Goal: Find specific page/section: Find specific page/section

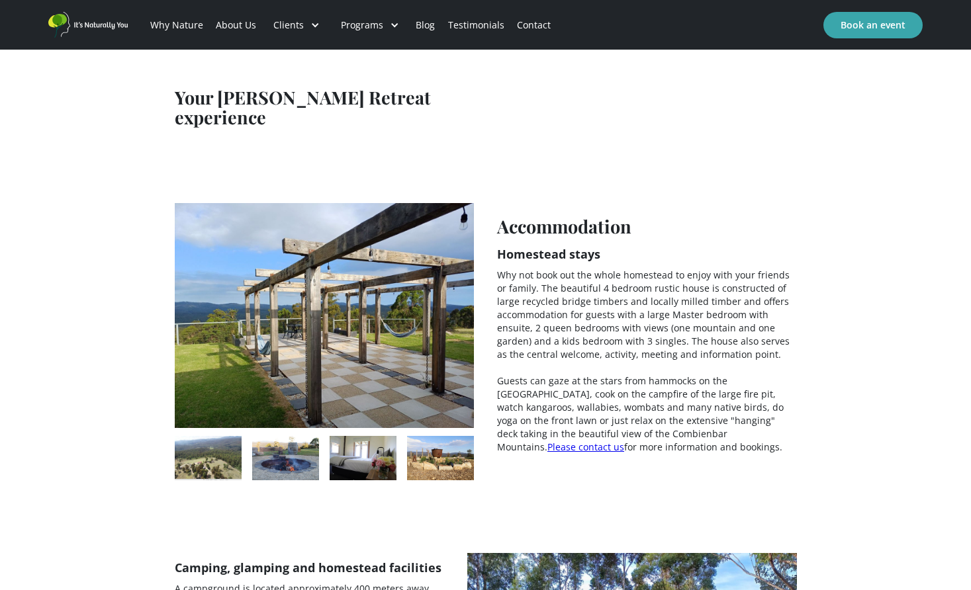
scroll to position [1958, 0]
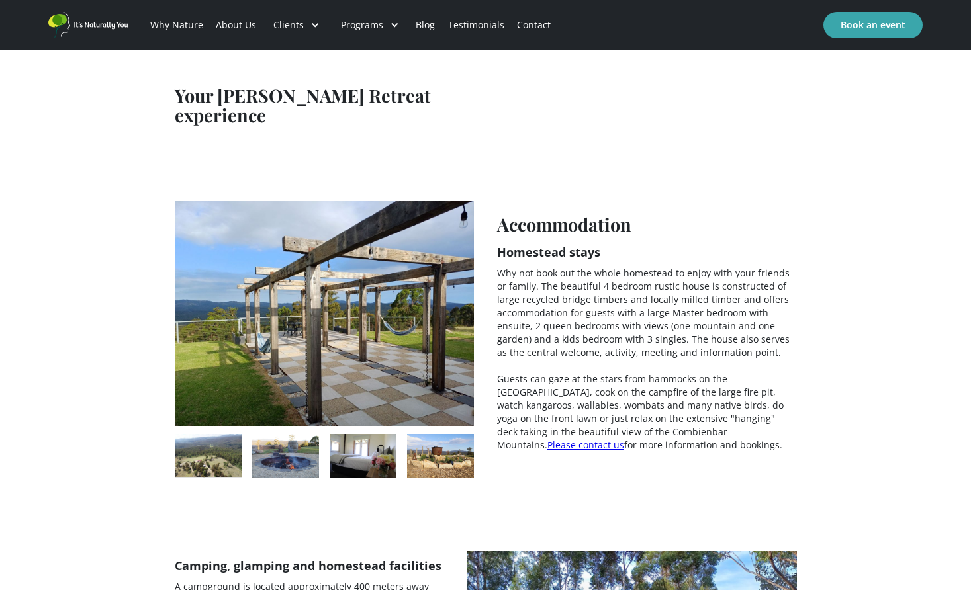
click at [216, 434] on img "open lightbox" at bounding box center [208, 455] width 67 height 43
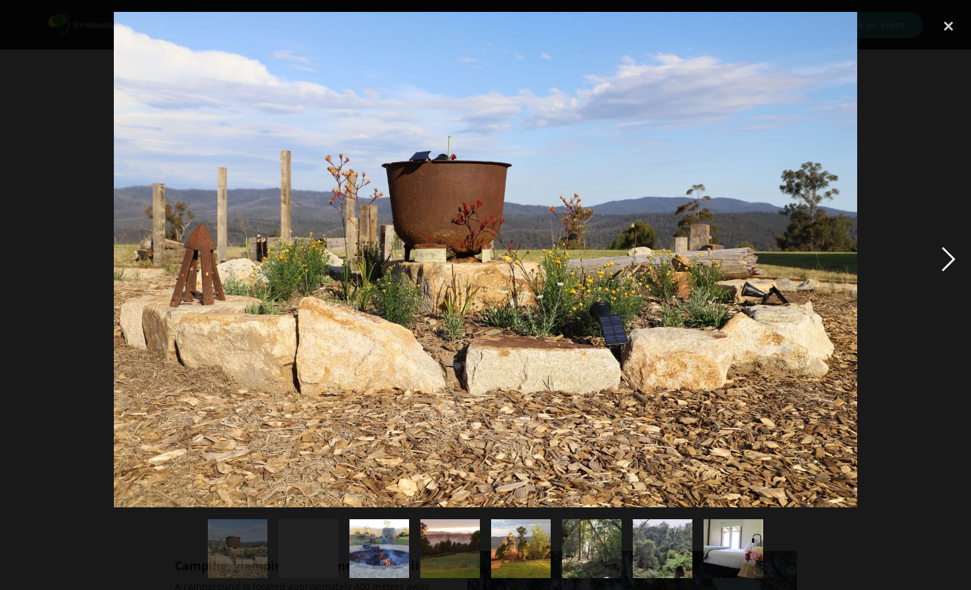
click at [945, 251] on div "next image" at bounding box center [948, 260] width 45 height 496
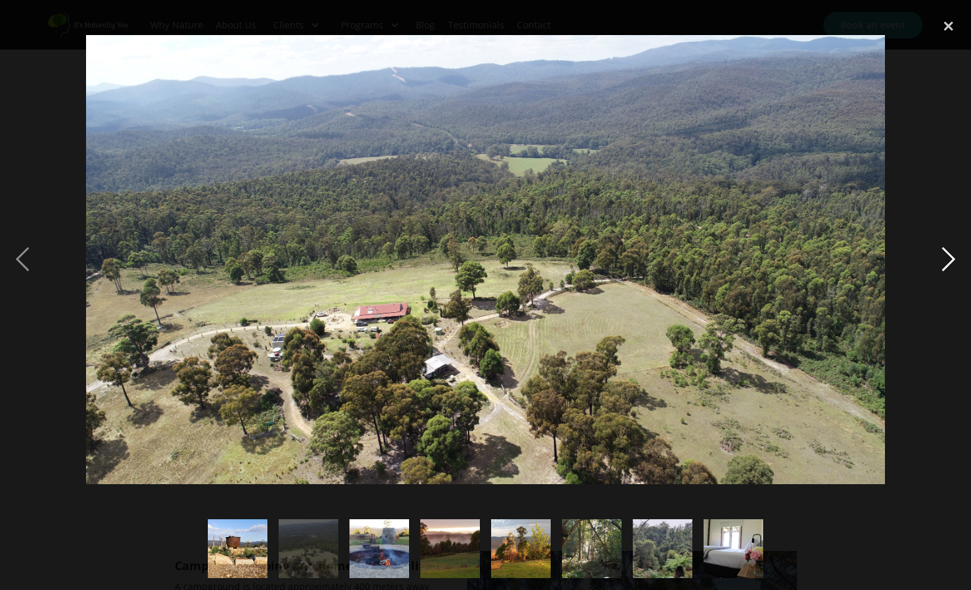
click at [945, 252] on div "next image" at bounding box center [948, 260] width 45 height 496
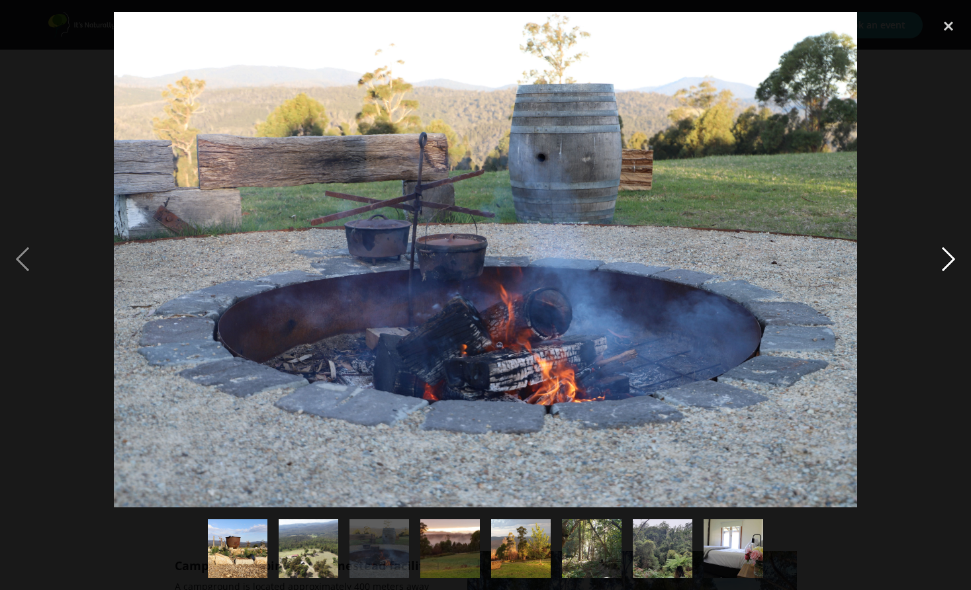
click at [946, 251] on div "next image" at bounding box center [948, 260] width 45 height 496
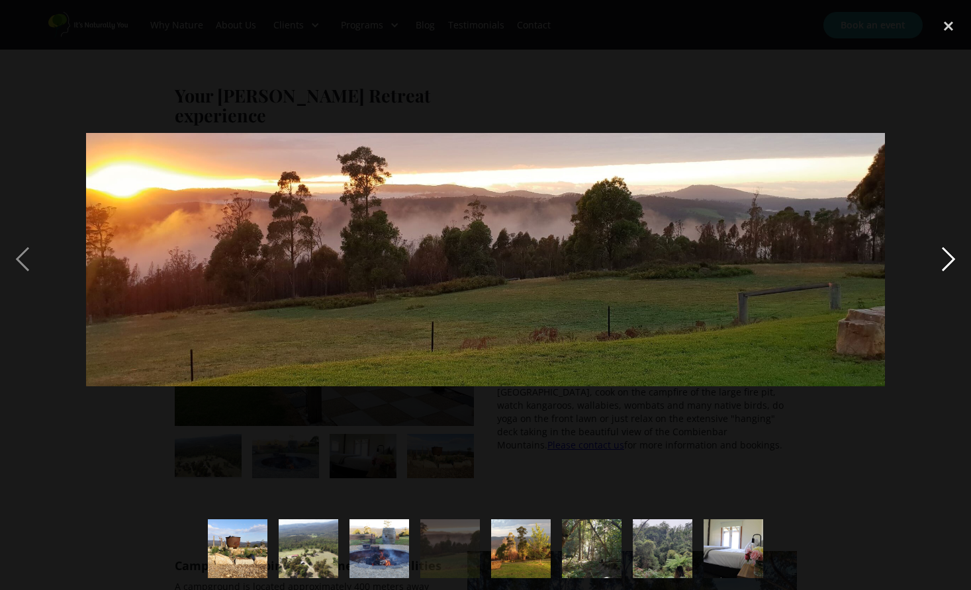
click at [947, 248] on div "next image" at bounding box center [948, 260] width 45 height 496
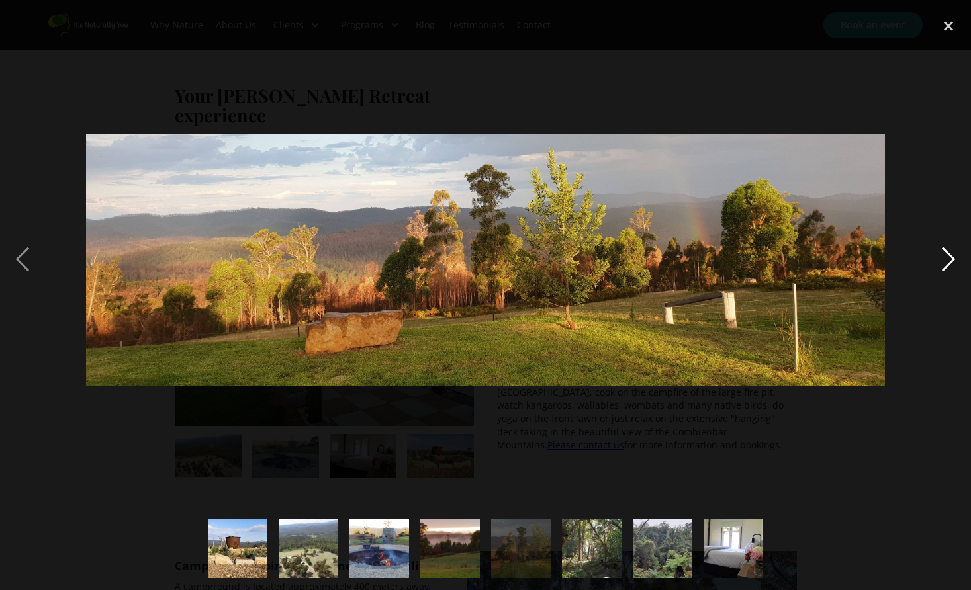
click at [948, 246] on div "next image" at bounding box center [948, 260] width 45 height 496
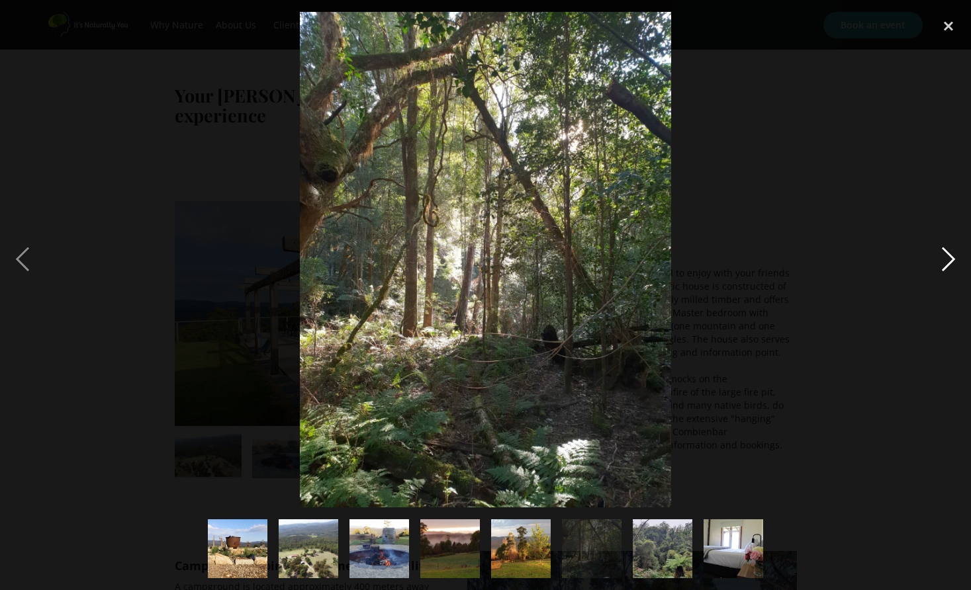
click at [949, 246] on div "next image" at bounding box center [948, 260] width 45 height 496
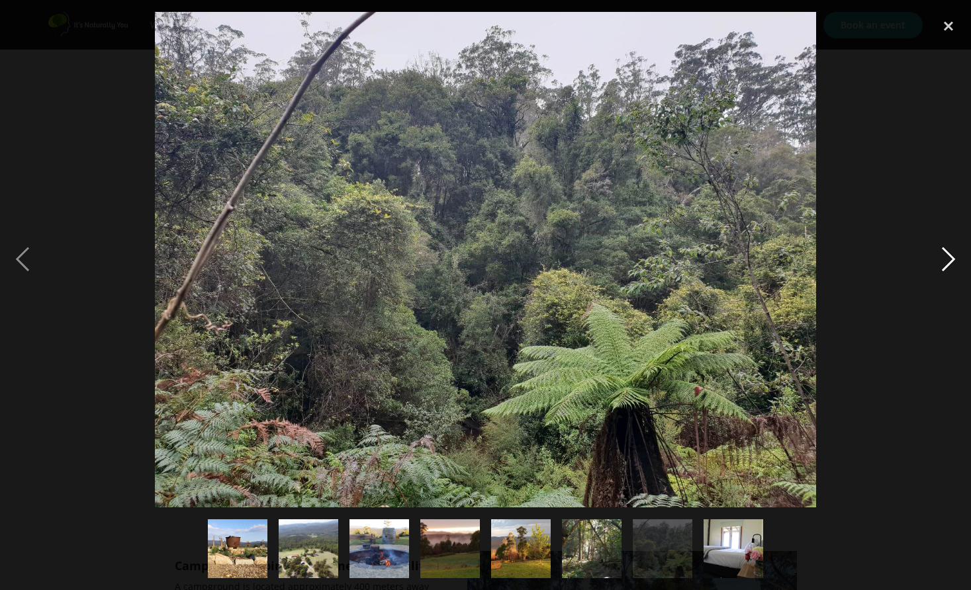
click at [949, 246] on div "next image" at bounding box center [948, 260] width 45 height 496
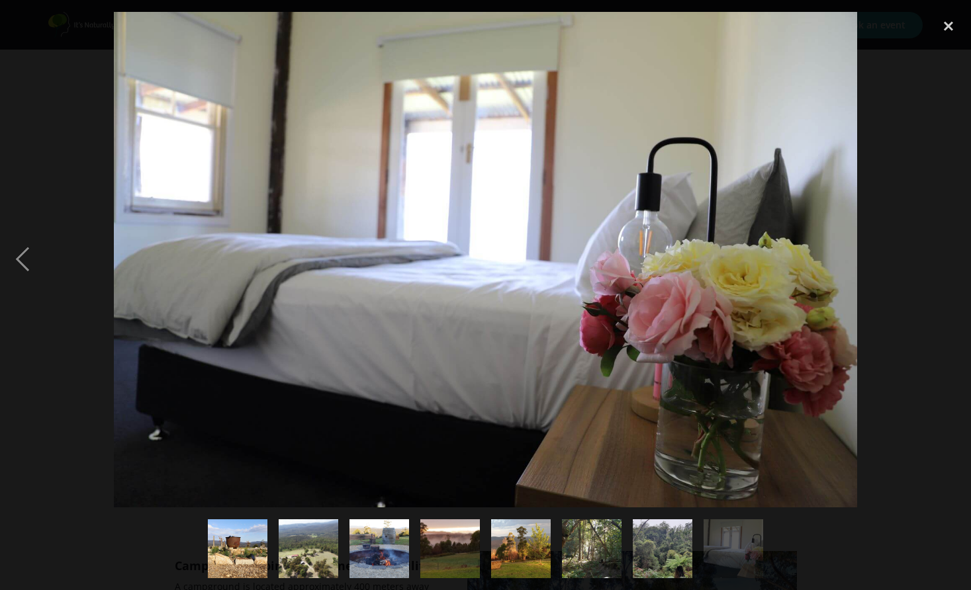
click at [950, 245] on div "next image" at bounding box center [948, 260] width 45 height 496
click at [949, 34] on div "close lightbox" at bounding box center [948, 26] width 45 height 29
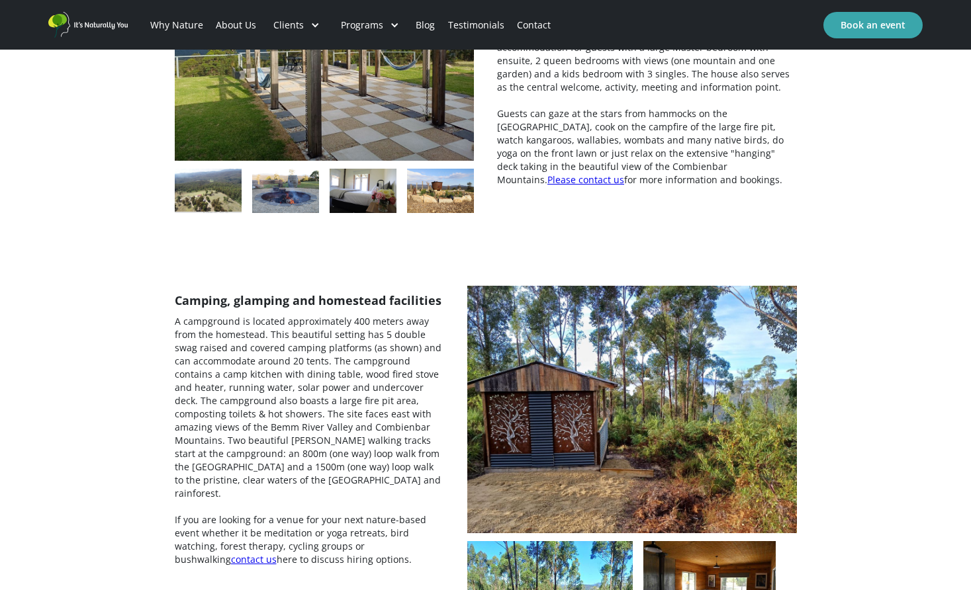
scroll to position [2227, 0]
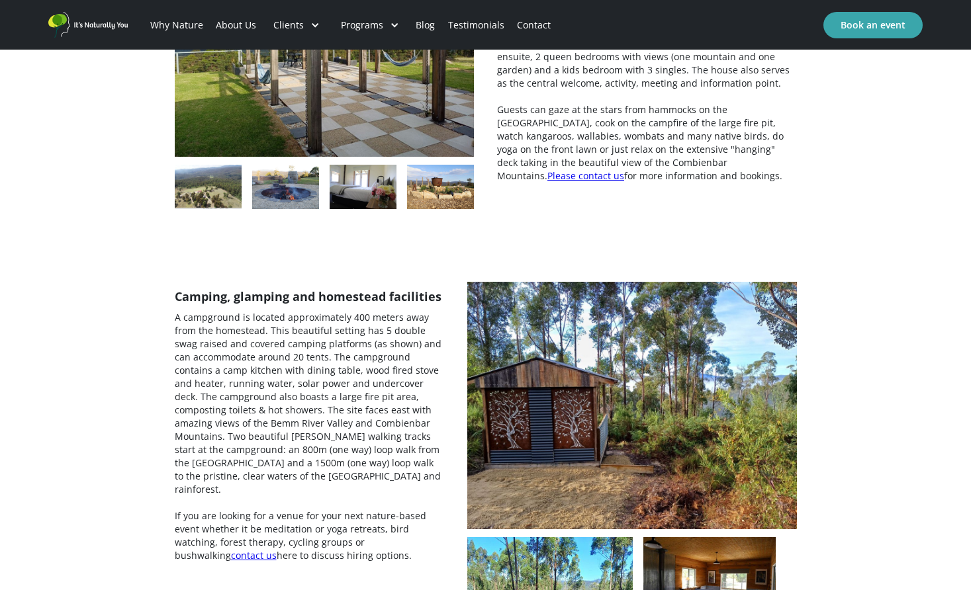
click at [662, 340] on img "open lightbox" at bounding box center [632, 406] width 330 height 248
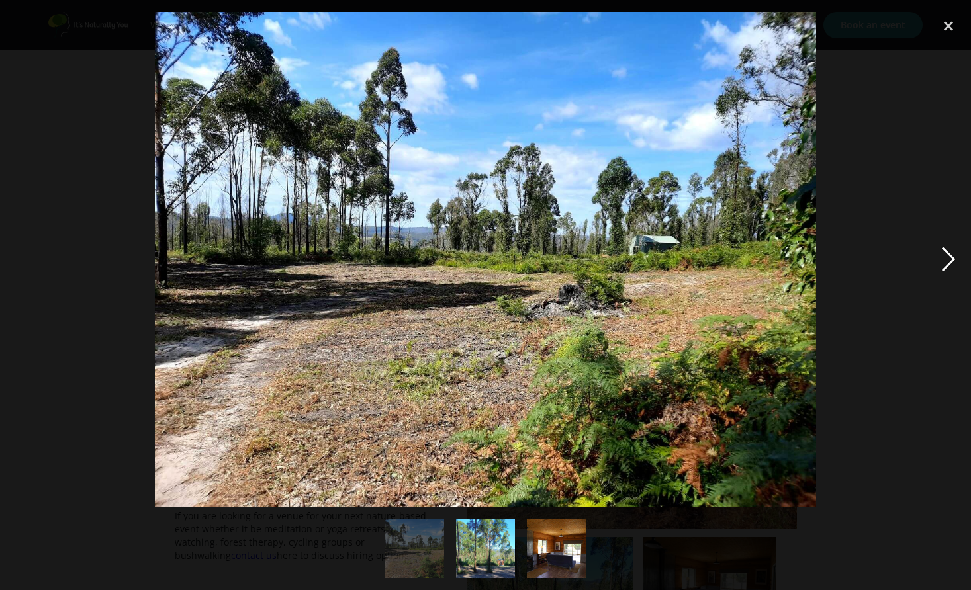
click at [947, 263] on div "next image" at bounding box center [948, 260] width 45 height 496
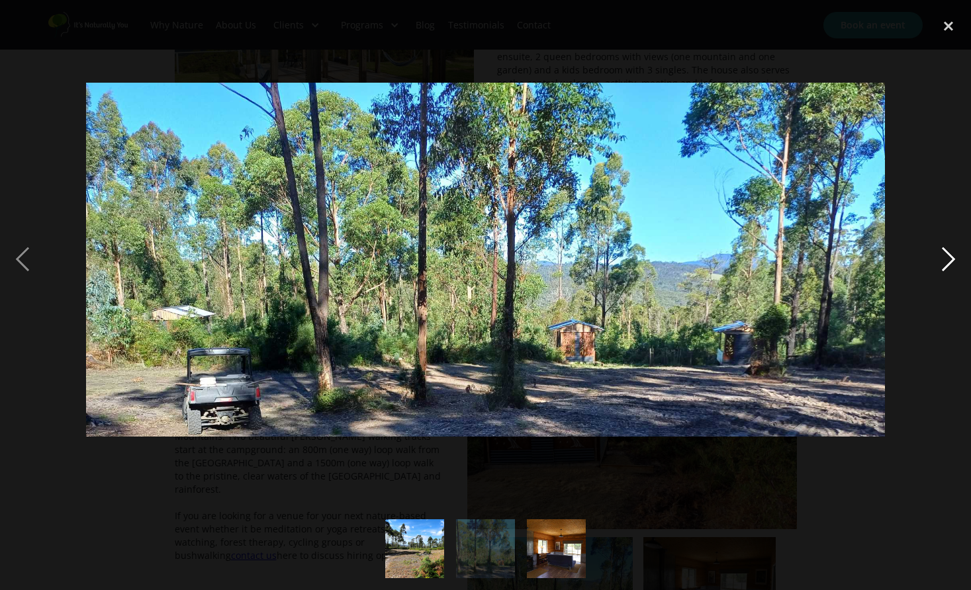
click at [947, 263] on div "next image" at bounding box center [948, 260] width 45 height 496
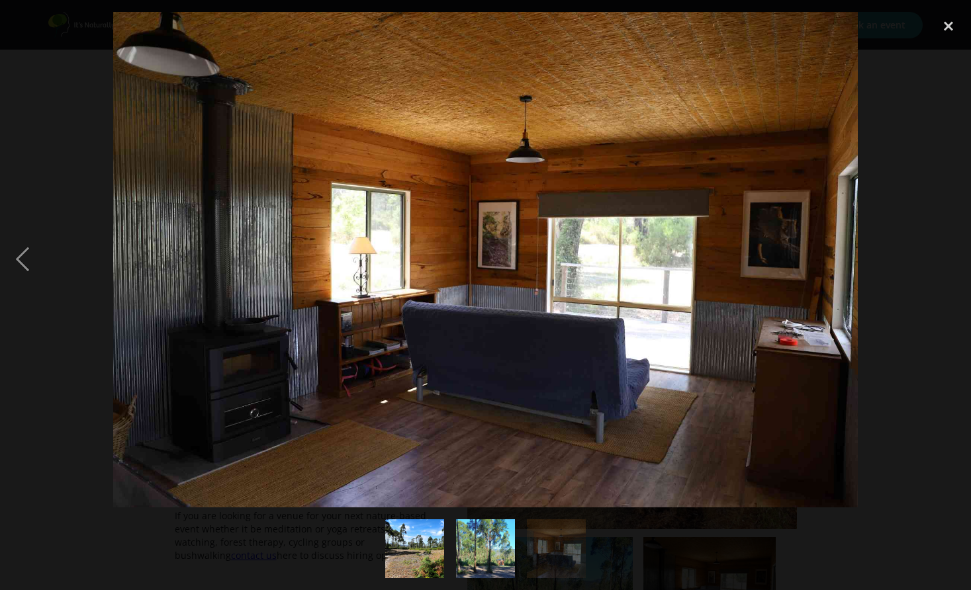
click at [947, 263] on div "next image" at bounding box center [948, 260] width 45 height 496
click at [946, 30] on div "close lightbox" at bounding box center [948, 26] width 45 height 29
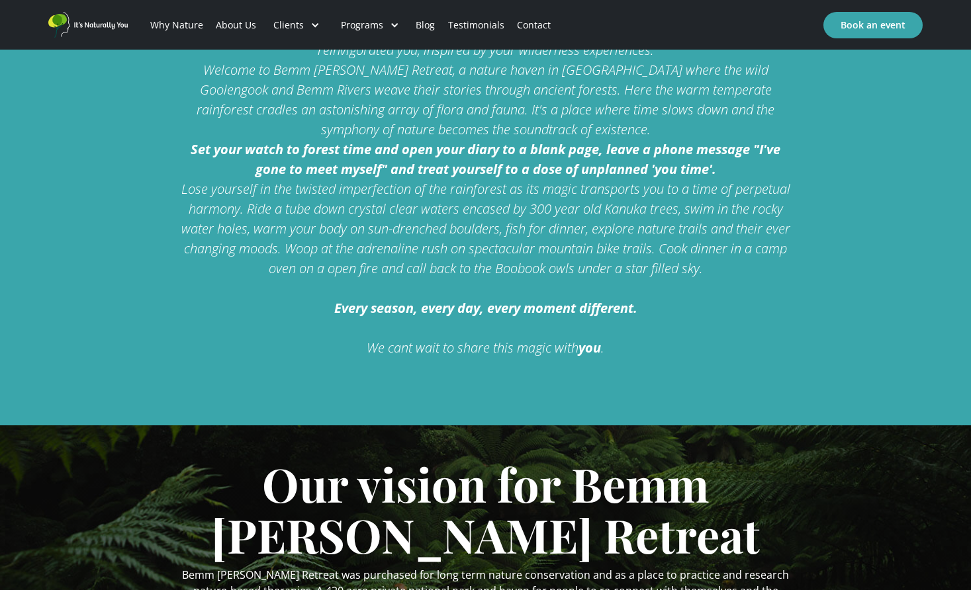
scroll to position [633, 0]
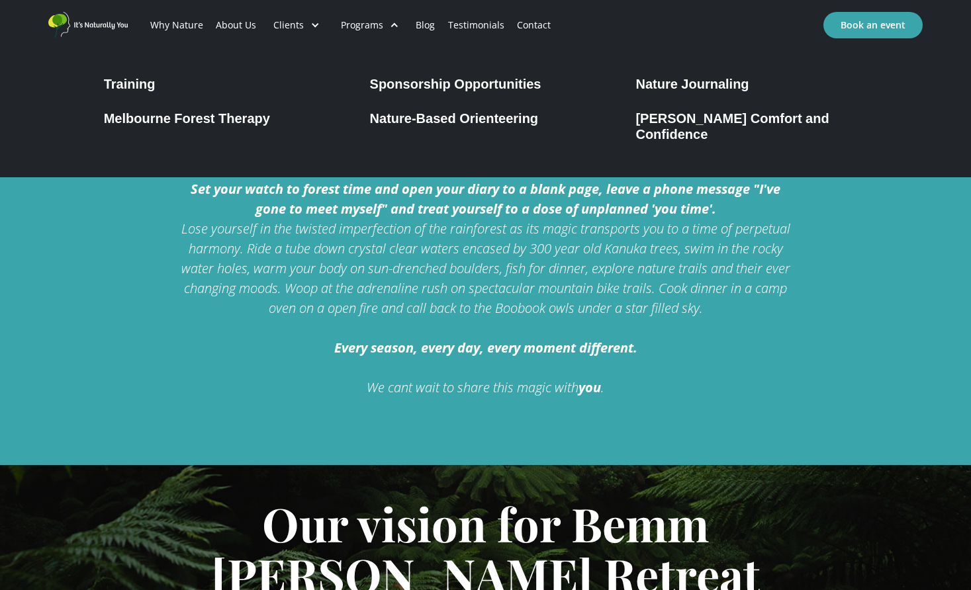
click at [256, 116] on div "Melbourne Forest Therapy" at bounding box center [187, 119] width 166 height 16
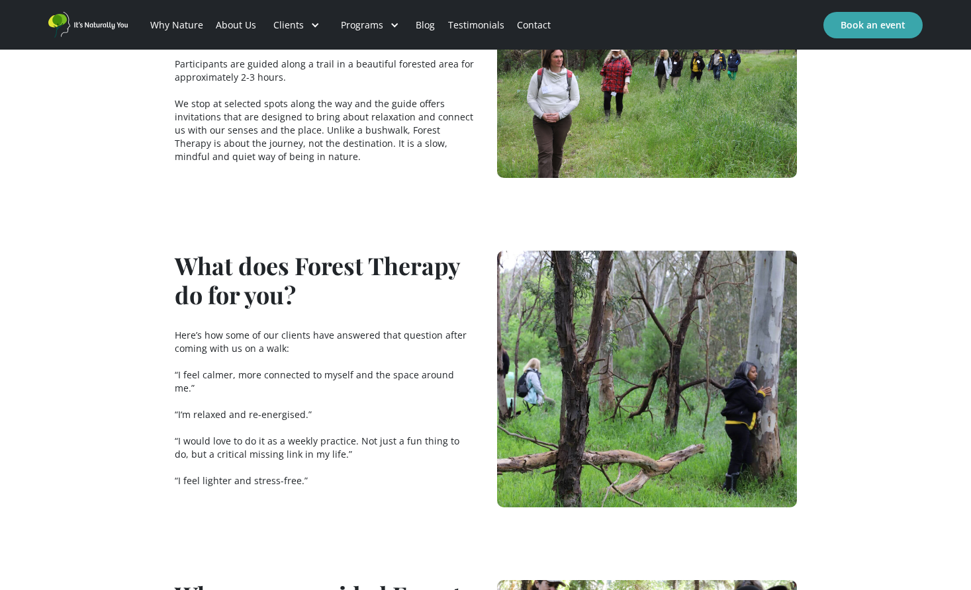
scroll to position [1163, 0]
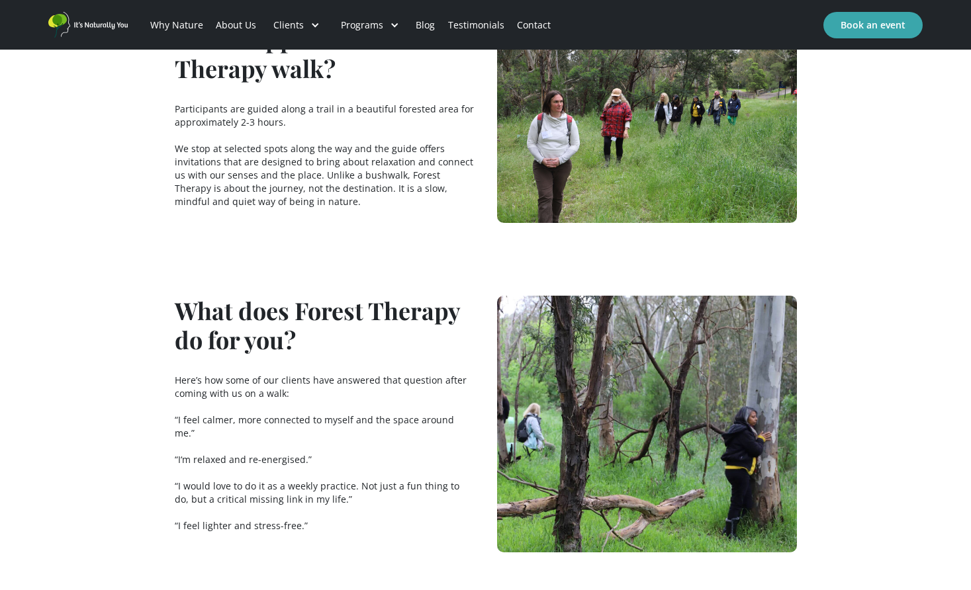
click at [246, 23] on link "About Us" at bounding box center [236, 25] width 53 height 45
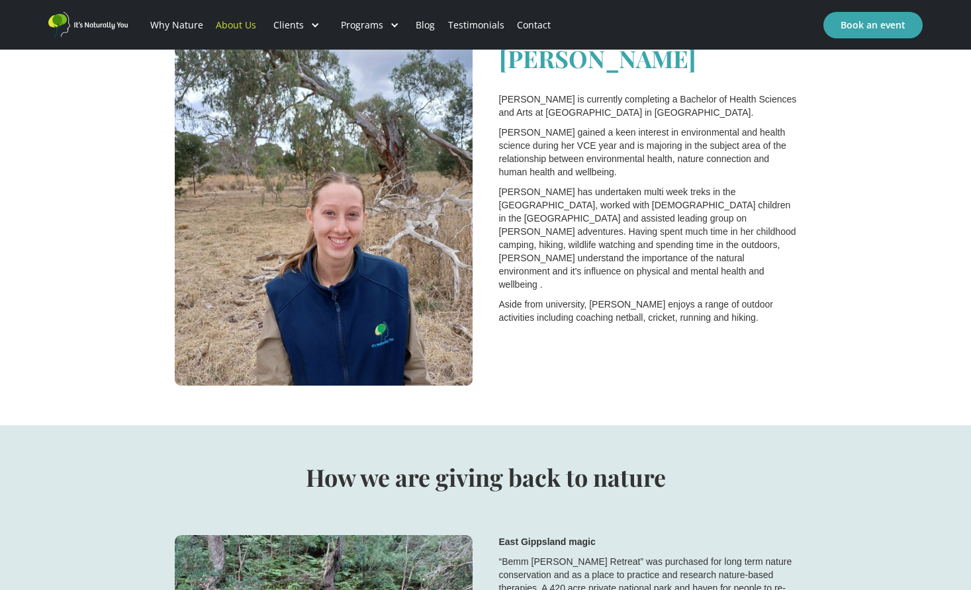
scroll to position [2424, 0]
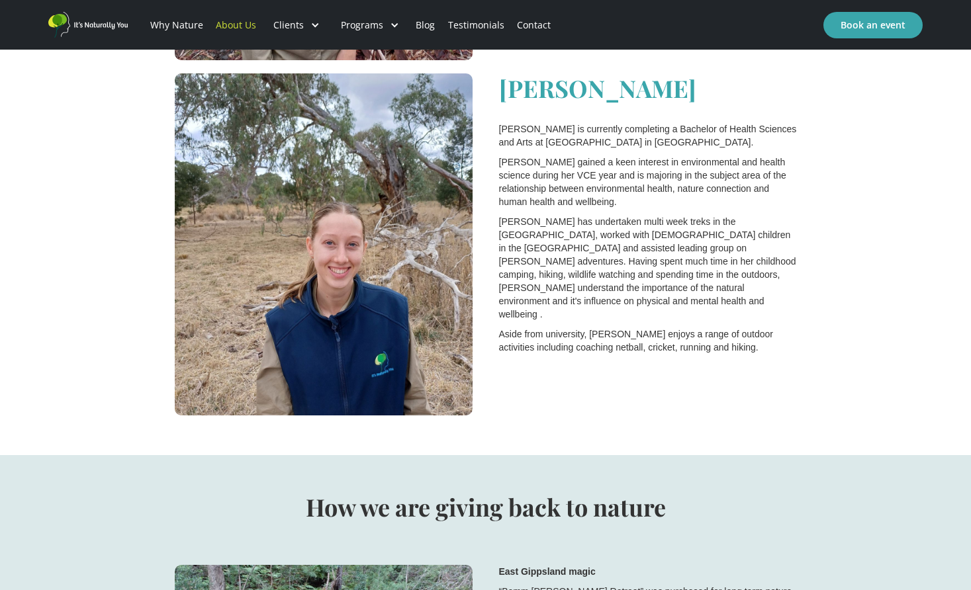
click at [102, 21] on img "home" at bounding box center [87, 25] width 79 height 26
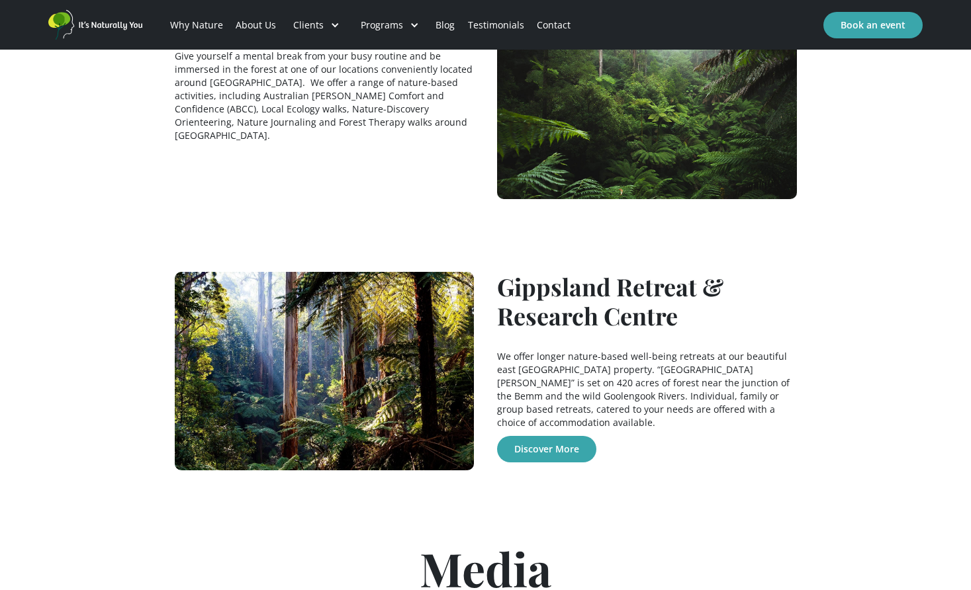
scroll to position [1247, 0]
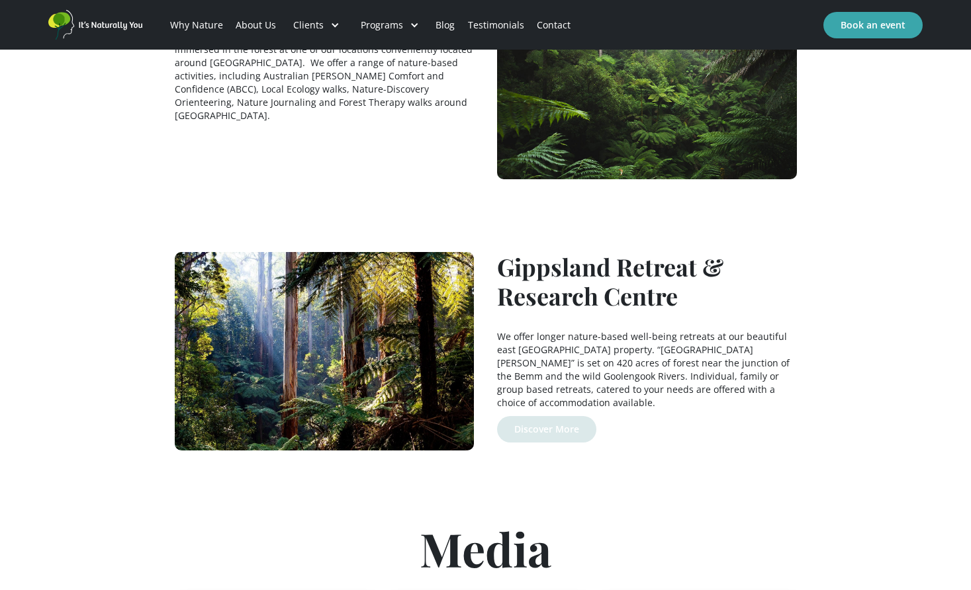
click at [538, 416] on link "Discover More" at bounding box center [546, 429] width 99 height 26
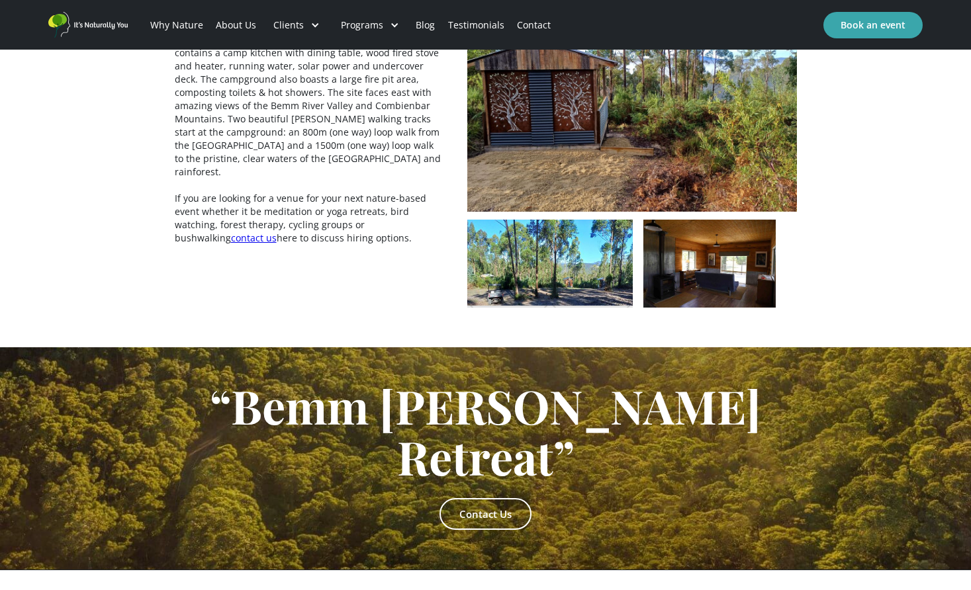
scroll to position [2578, 0]
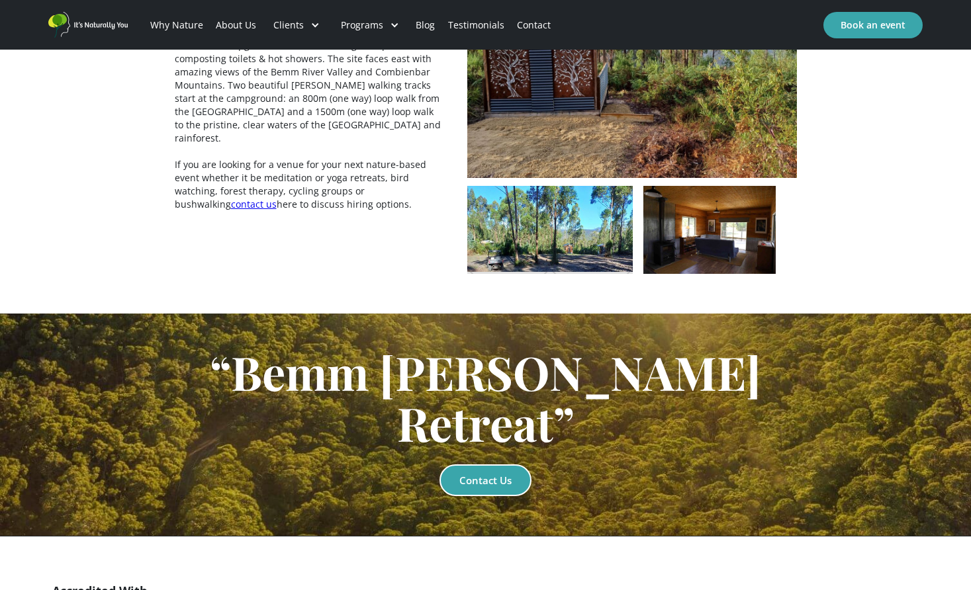
click at [488, 465] on link "Contact Us" at bounding box center [485, 481] width 92 height 32
